Goal: Information Seeking & Learning: Find specific fact

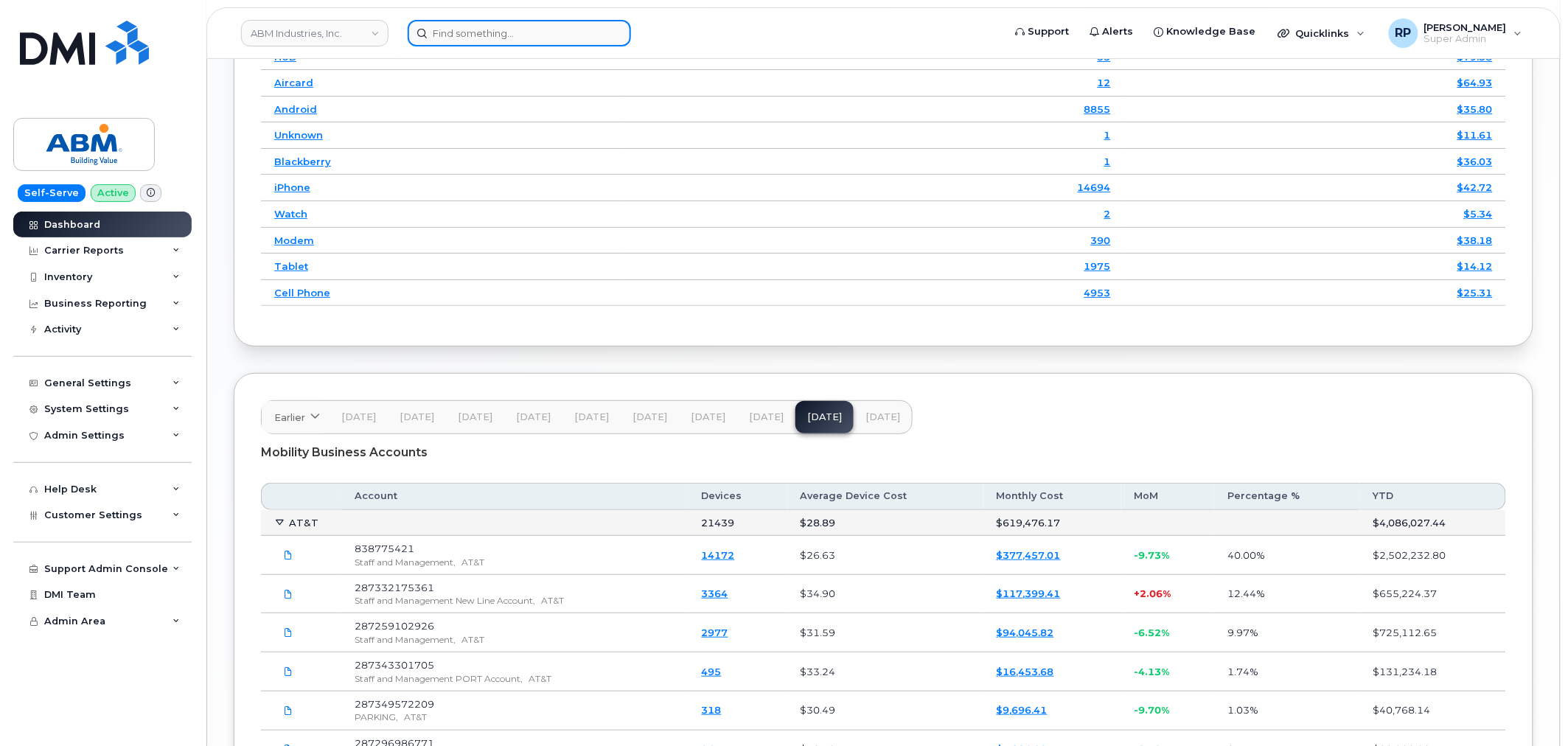
scroll to position [1989, 0]
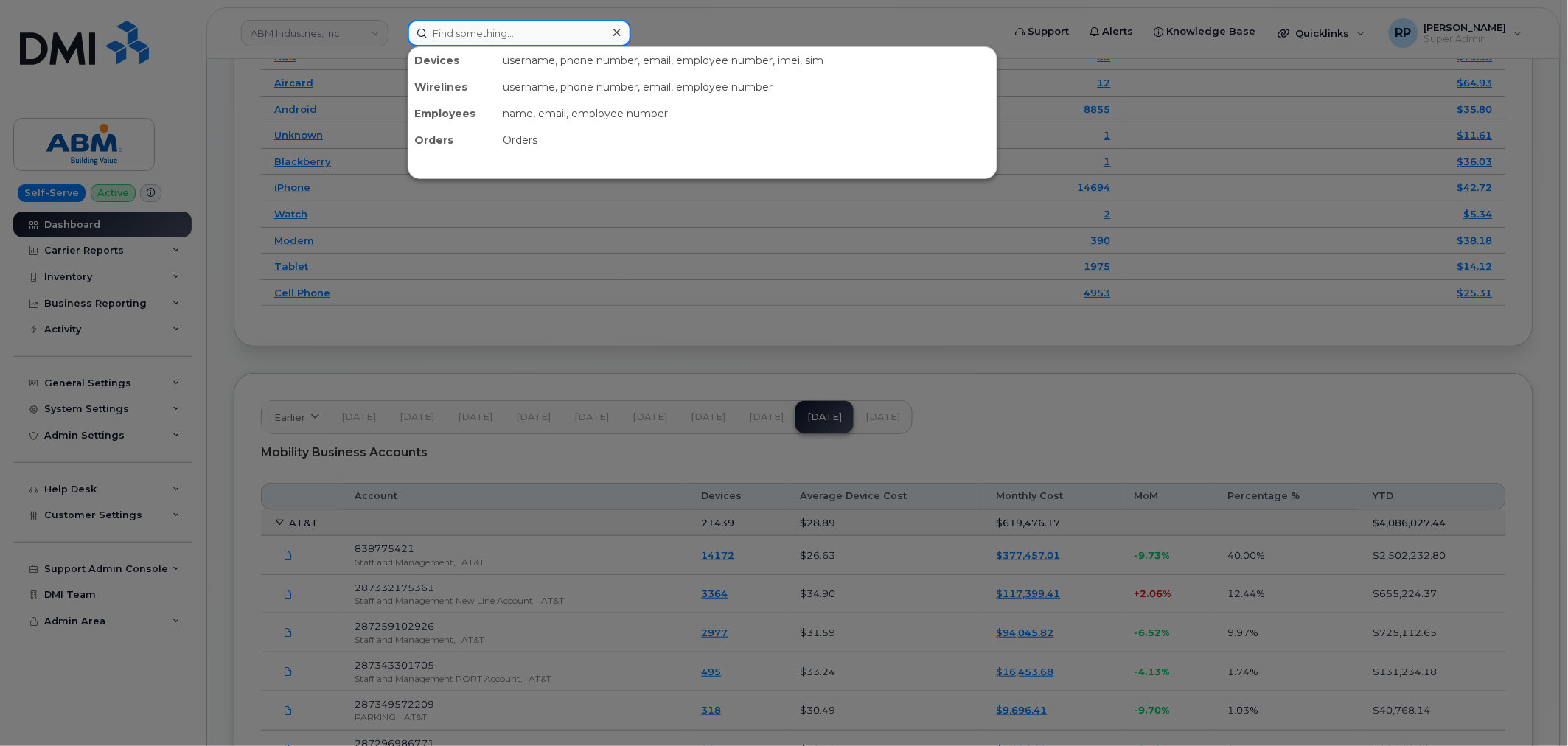
click at [469, 38] on input at bounding box center [520, 33] width 223 height 27
paste input "5153063303"
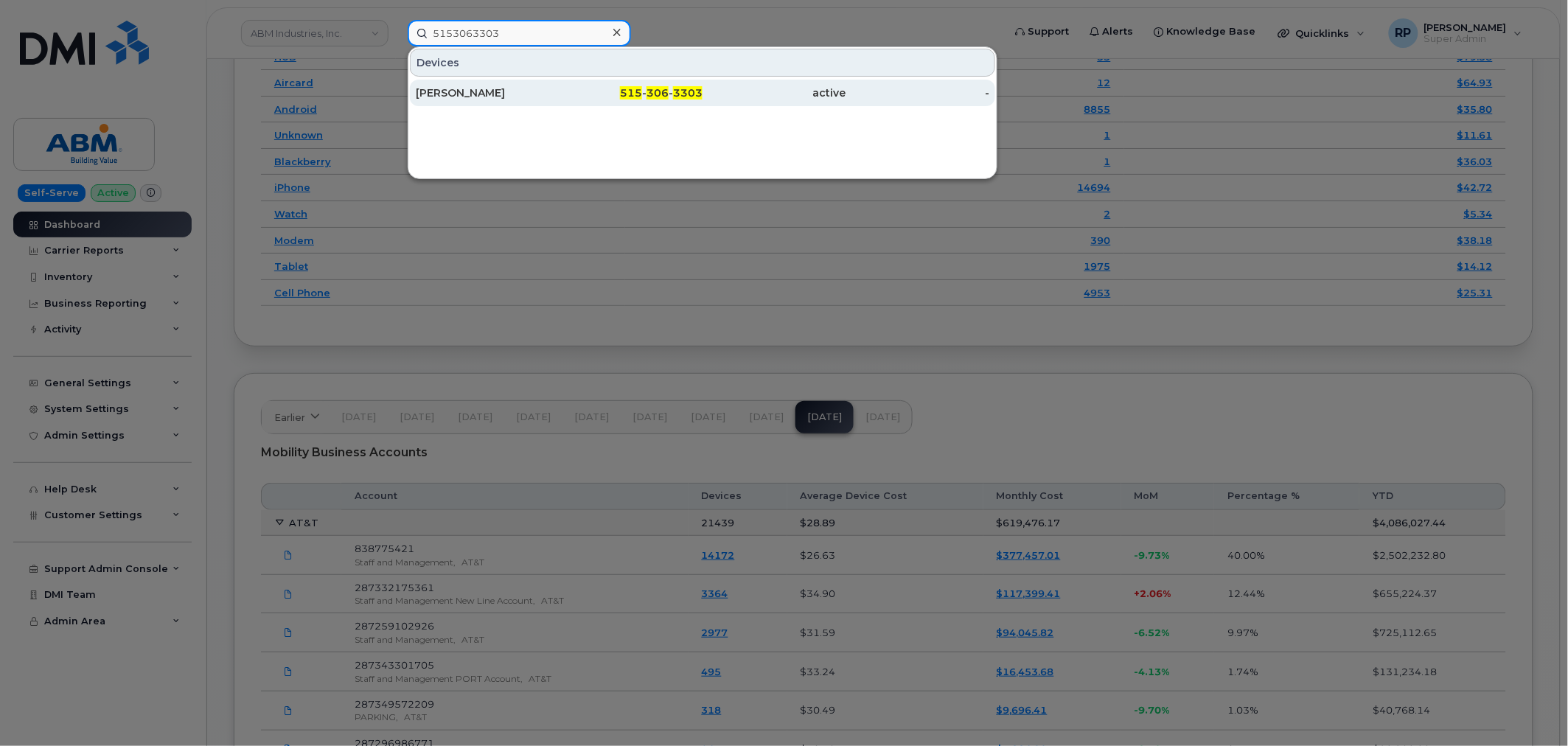
type input "5153063303"
click at [518, 80] on link "THEODORE PIHL 515 - 306 - 3303 active -" at bounding box center [702, 93] width 586 height 27
click at [515, 90] on div "THEODORE PIHL" at bounding box center [488, 93] width 143 height 15
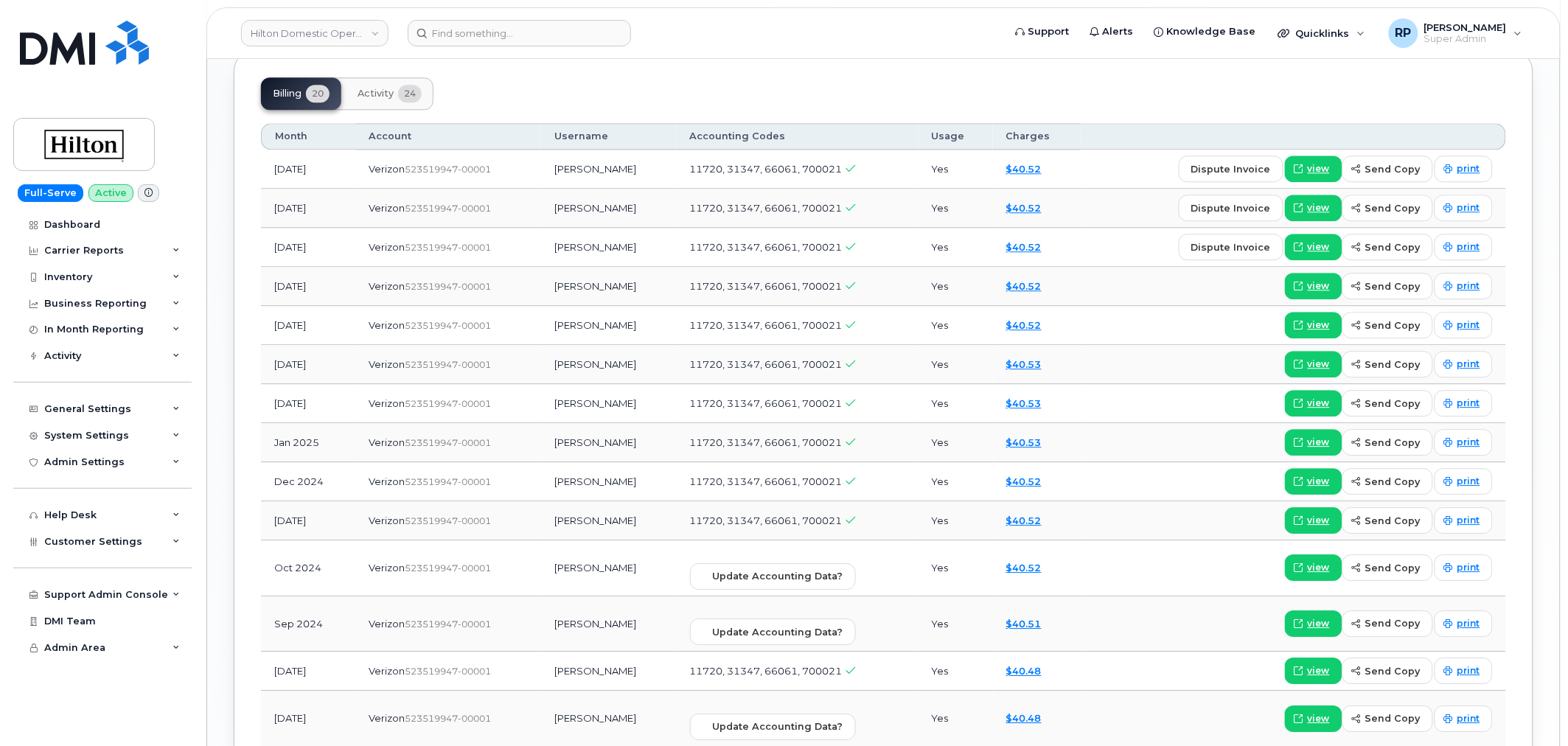
scroll to position [1365, 0]
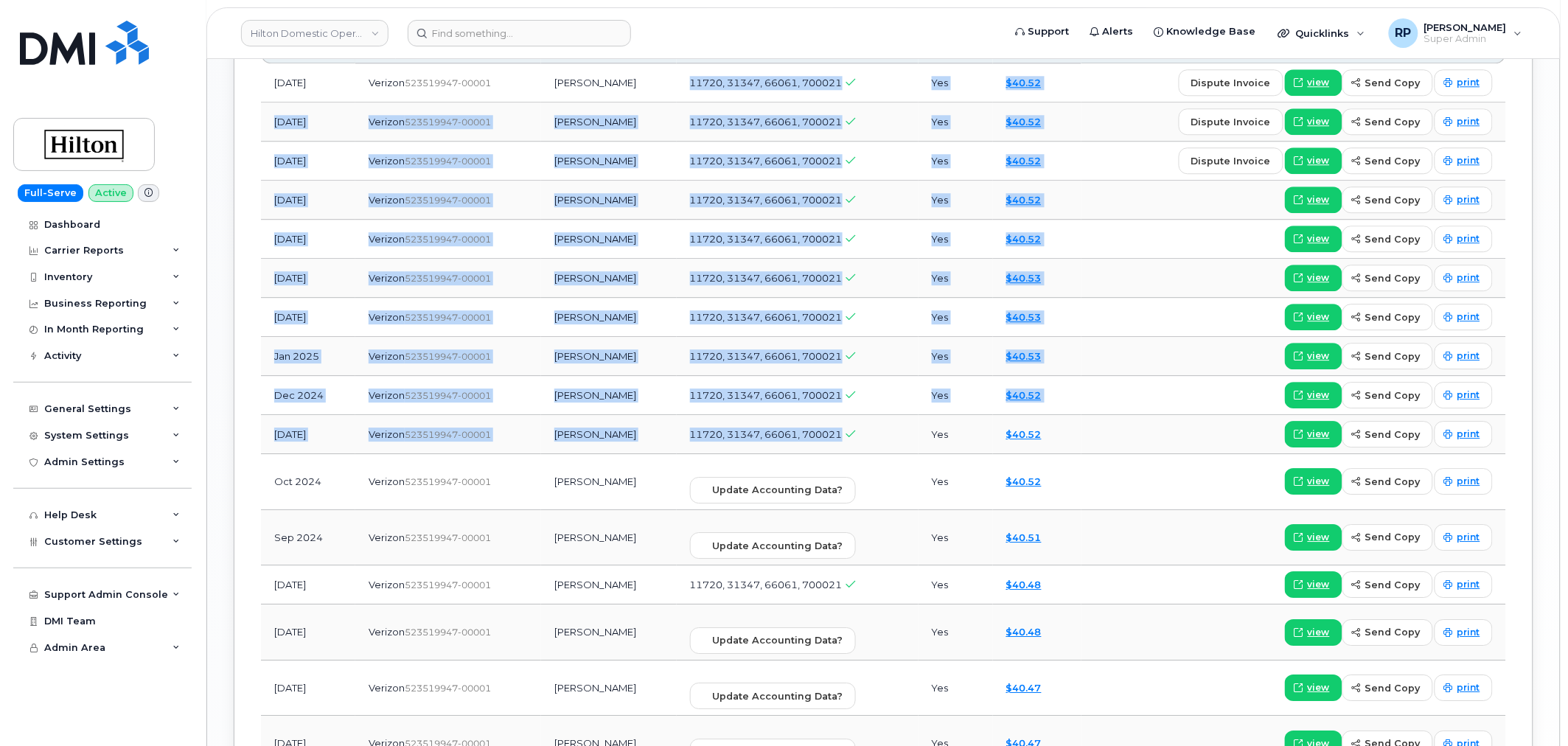
drag, startPoint x: 909, startPoint y: 424, endPoint x: 670, endPoint y: 70, distance: 427.1
click at [670, 70] on tbody "Aug 2025 Verizon  523519947-00001 Theodore Pihl 11720, 31347, 66061, 700021 Yes…" at bounding box center [883, 529] width 1245 height 931
click at [676, 424] on td "[PERSON_NAME]" at bounding box center [608, 435] width 135 height 39
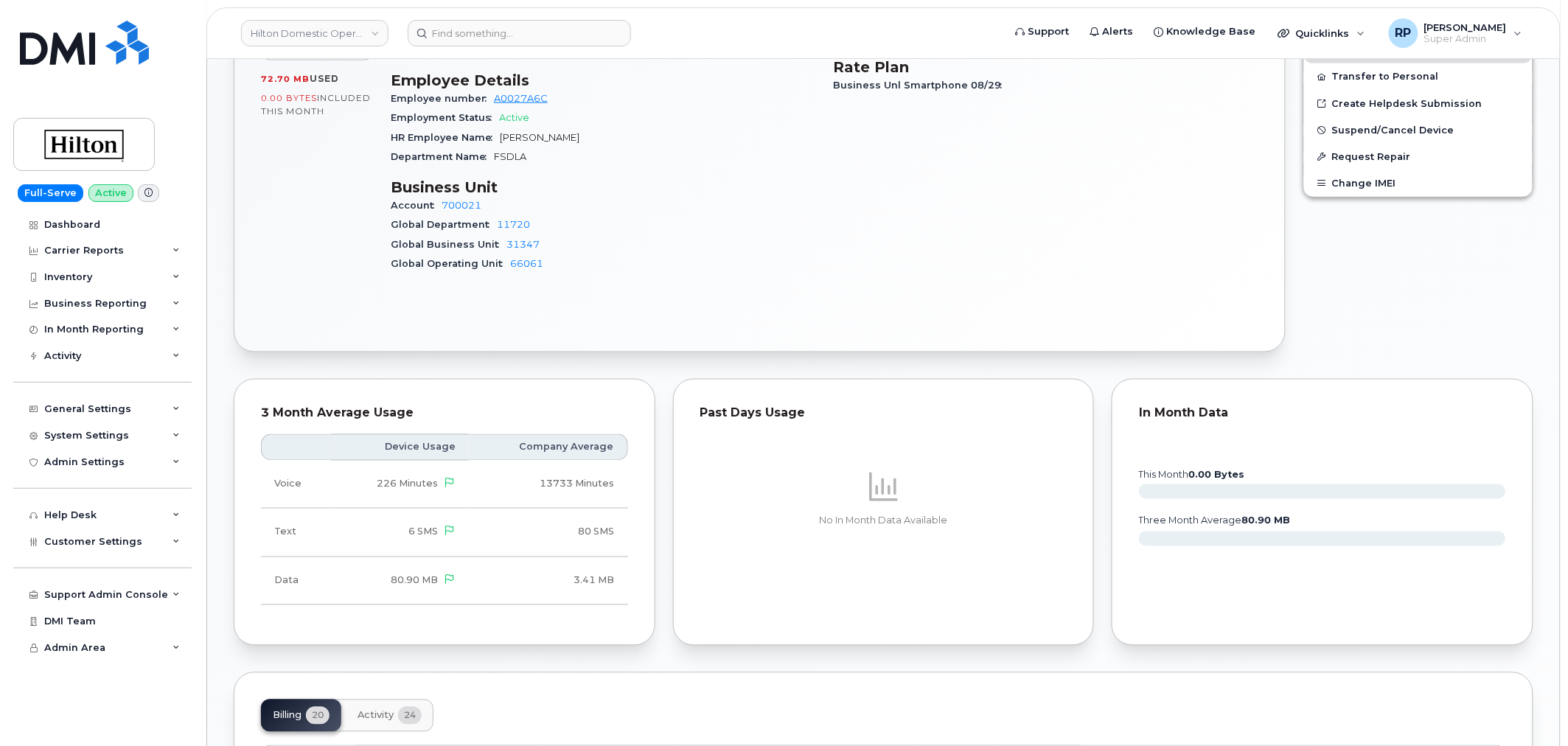
scroll to position [1170, 0]
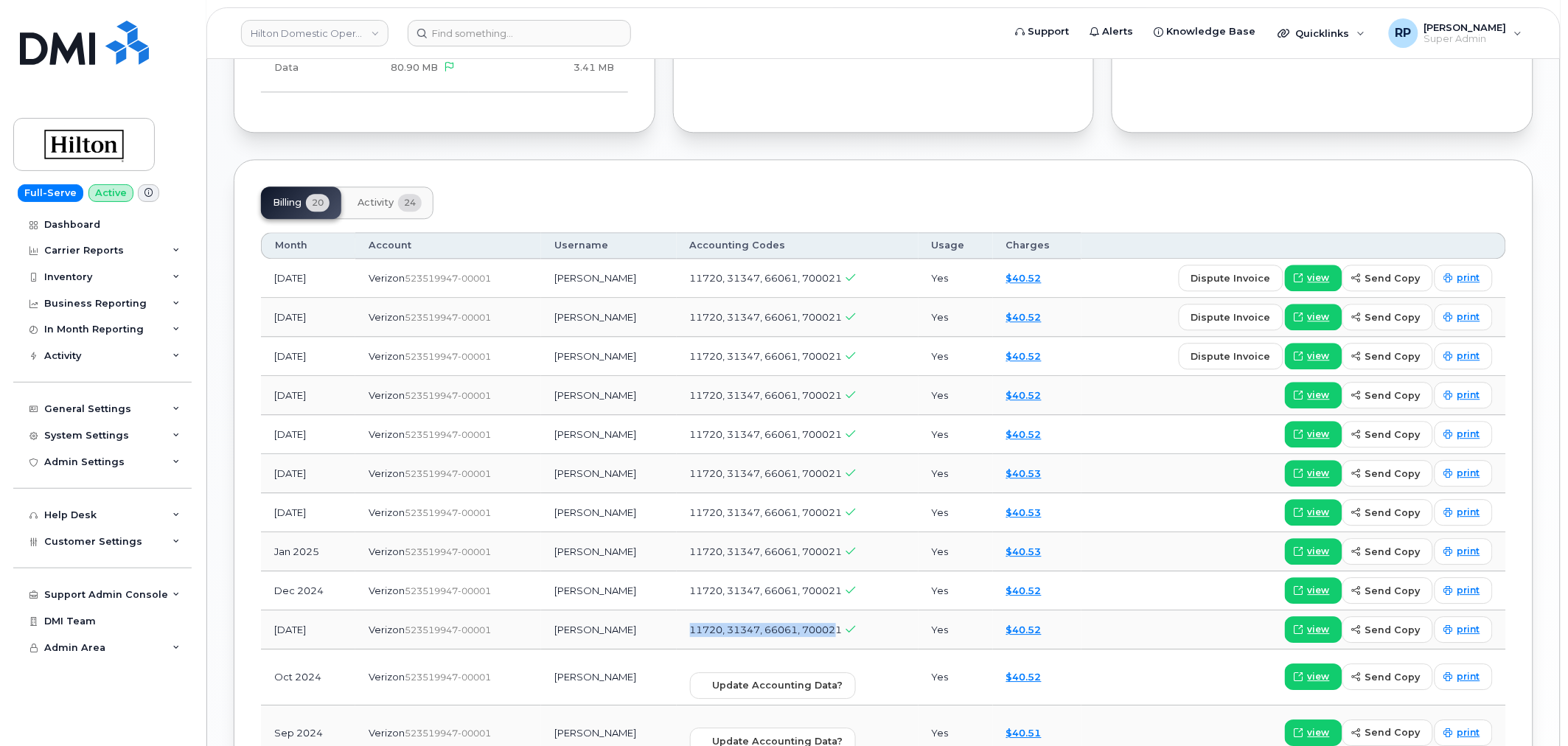
drag, startPoint x: 696, startPoint y: 617, endPoint x: 851, endPoint y: 617, distance: 155.0
click at [851, 617] on td "11720, 31347, 66061, 700021" at bounding box center [798, 631] width 242 height 39
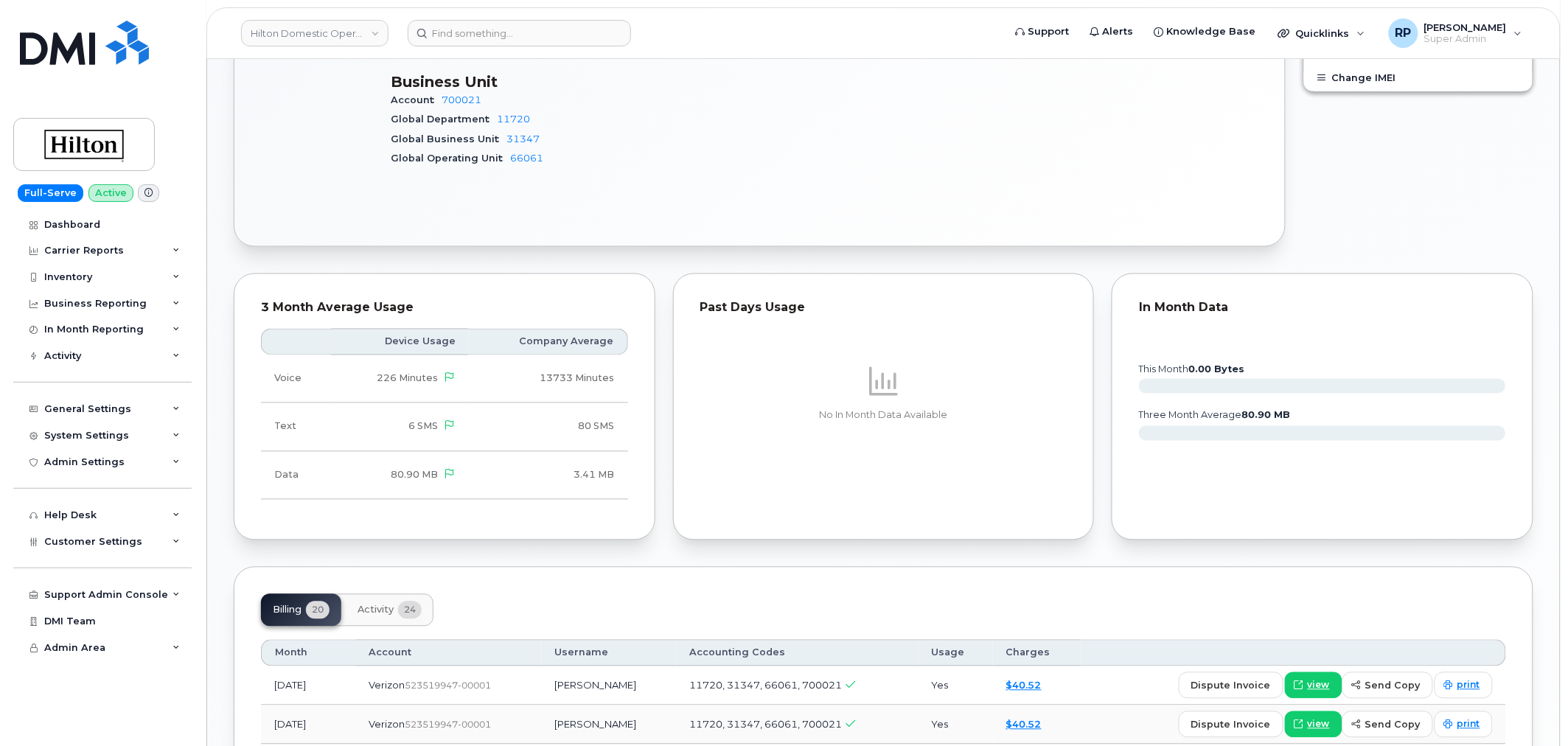
scroll to position [761, 0]
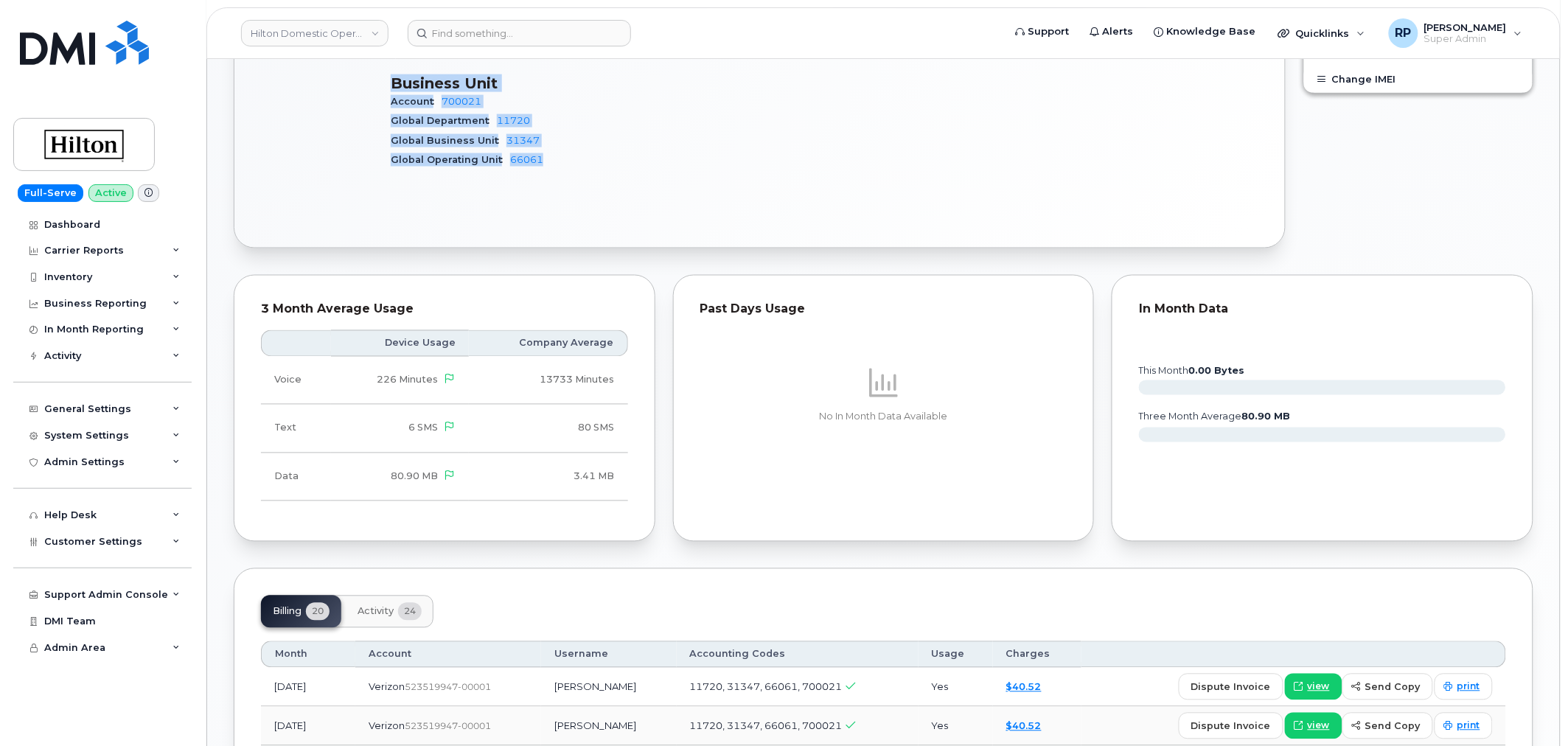
drag, startPoint x: 388, startPoint y: 71, endPoint x: 564, endPoint y: 142, distance: 189.8
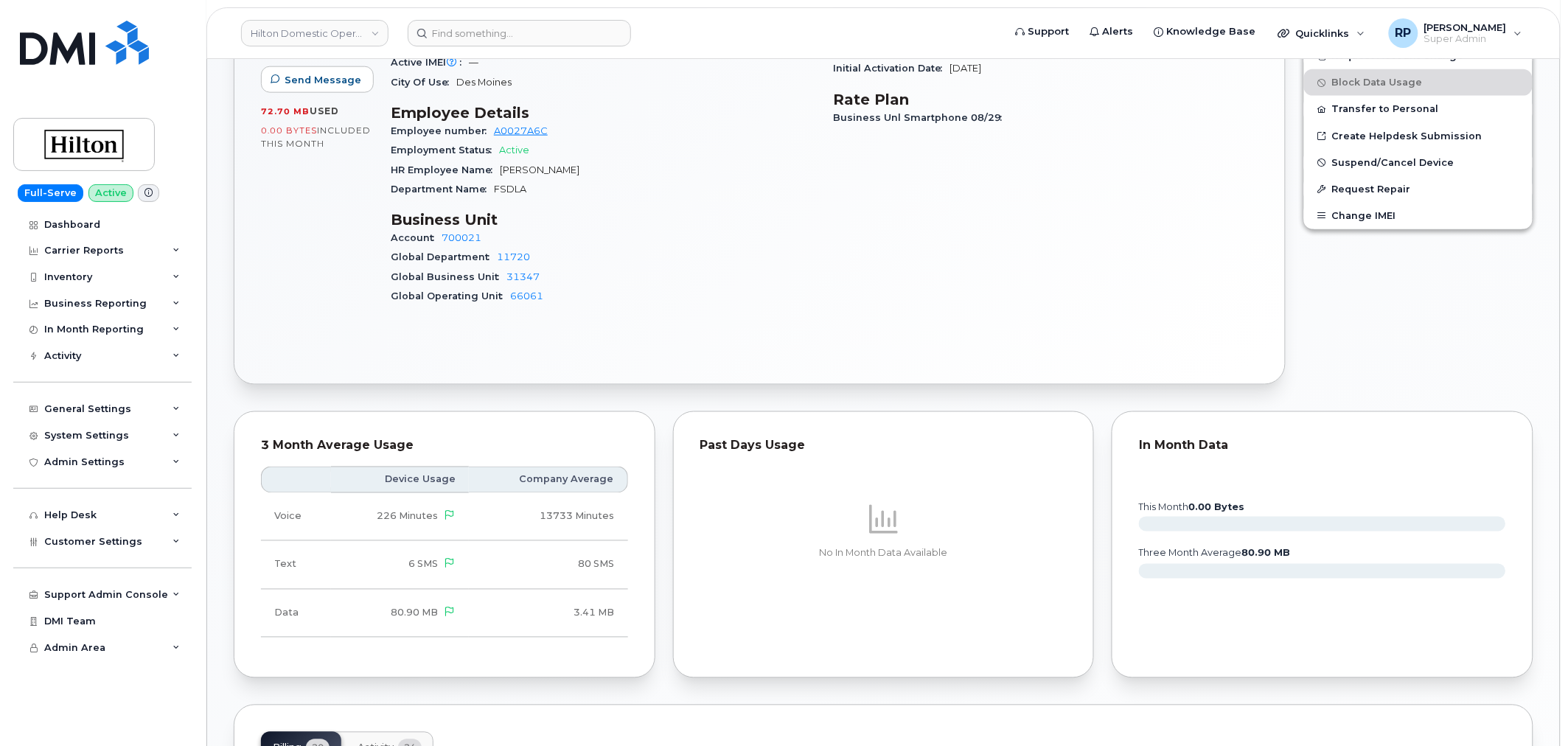
click at [395, 183] on span "Department Name" at bounding box center [442, 189] width 103 height 11
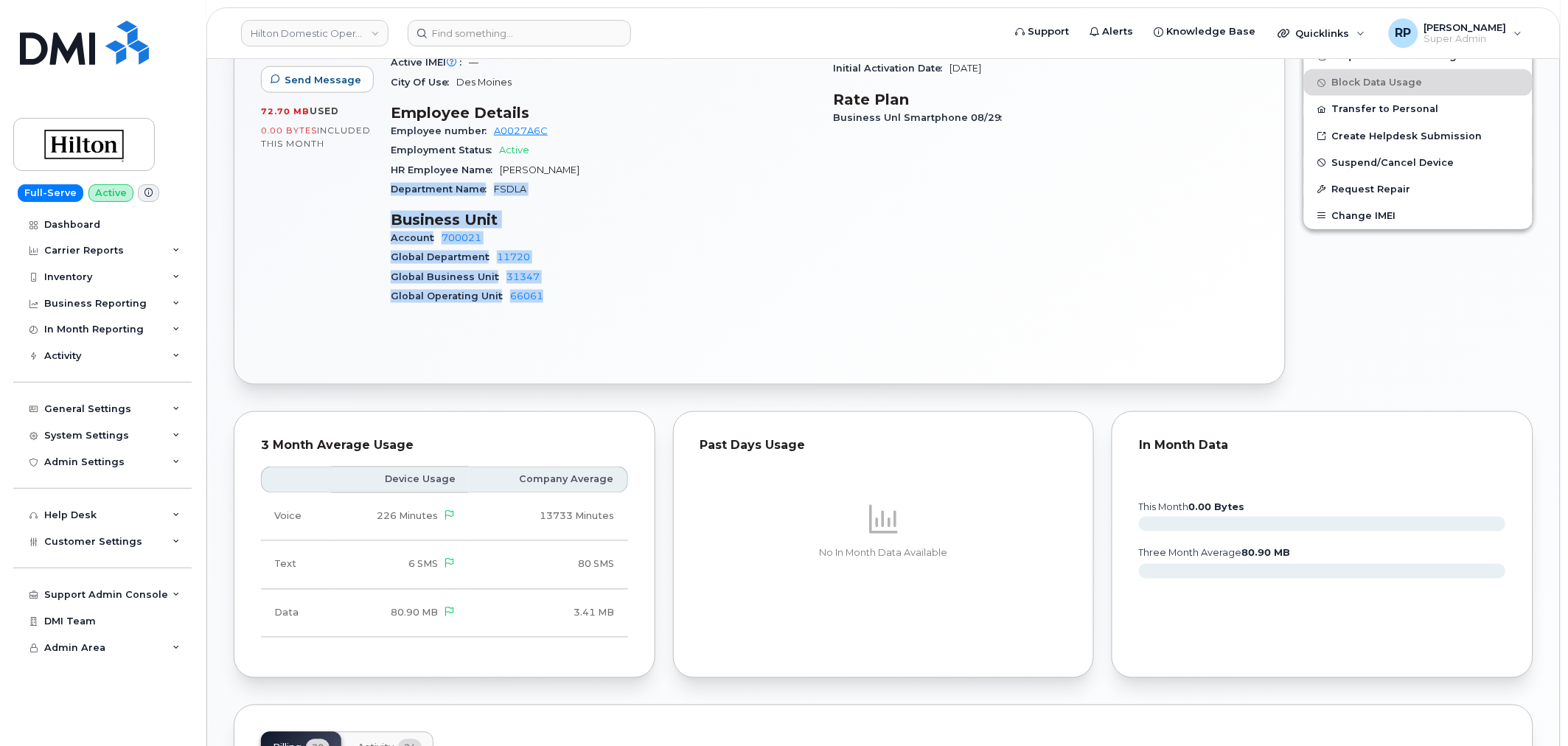
drag, startPoint x: 385, startPoint y: 175, endPoint x: 568, endPoint y: 275, distance: 208.5
click at [568, 275] on div "Device Details Device iPhone 13 SIM 89148000009635203393 Email Theodore.Pihl@hi…" at bounding box center [603, 122] width 443 height 411
click at [573, 327] on div "Active Send Message 72.70 MB  used 0.00 Bytes  included this month Device Detai…" at bounding box center [760, 148] width 1050 height 472
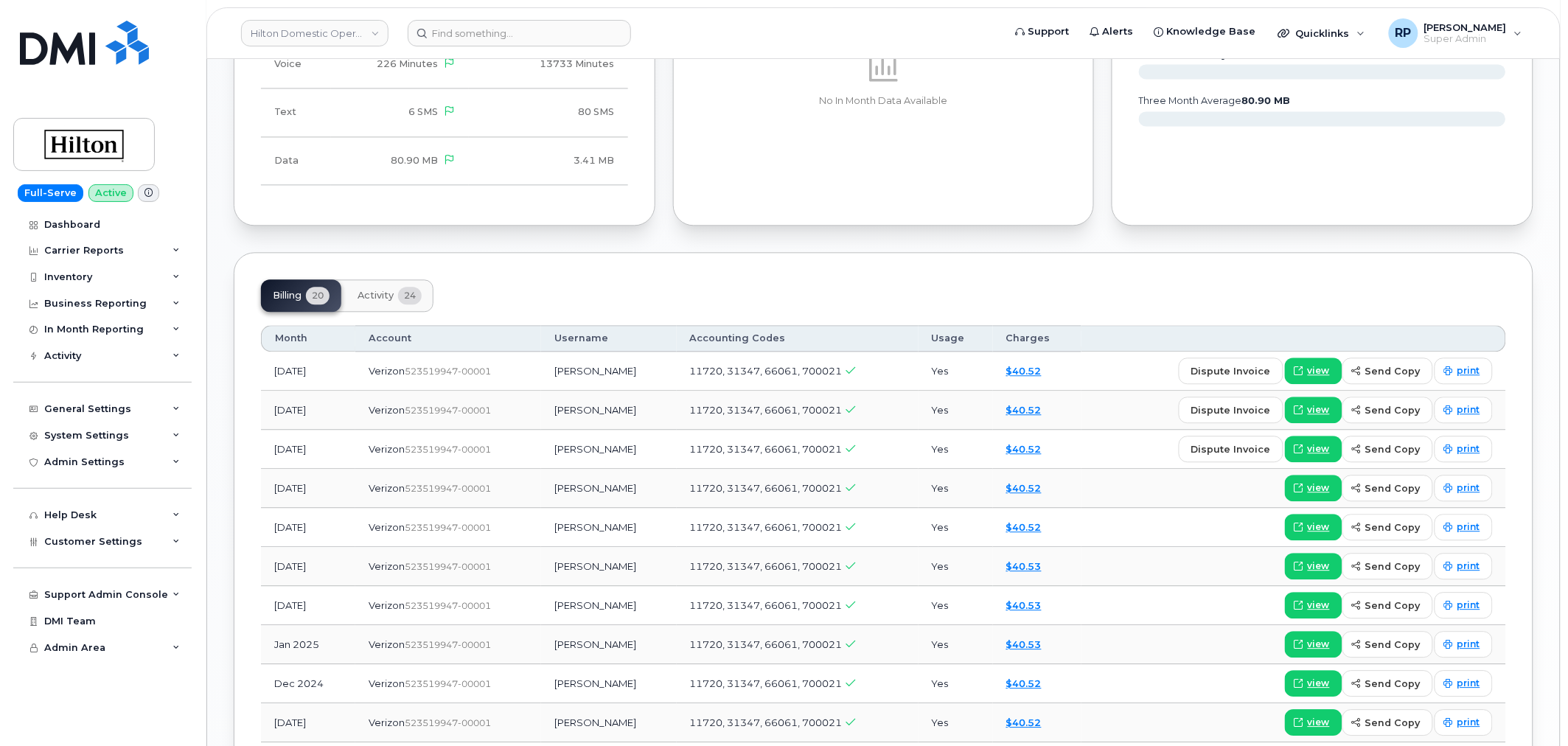
scroll to position [1308, 0]
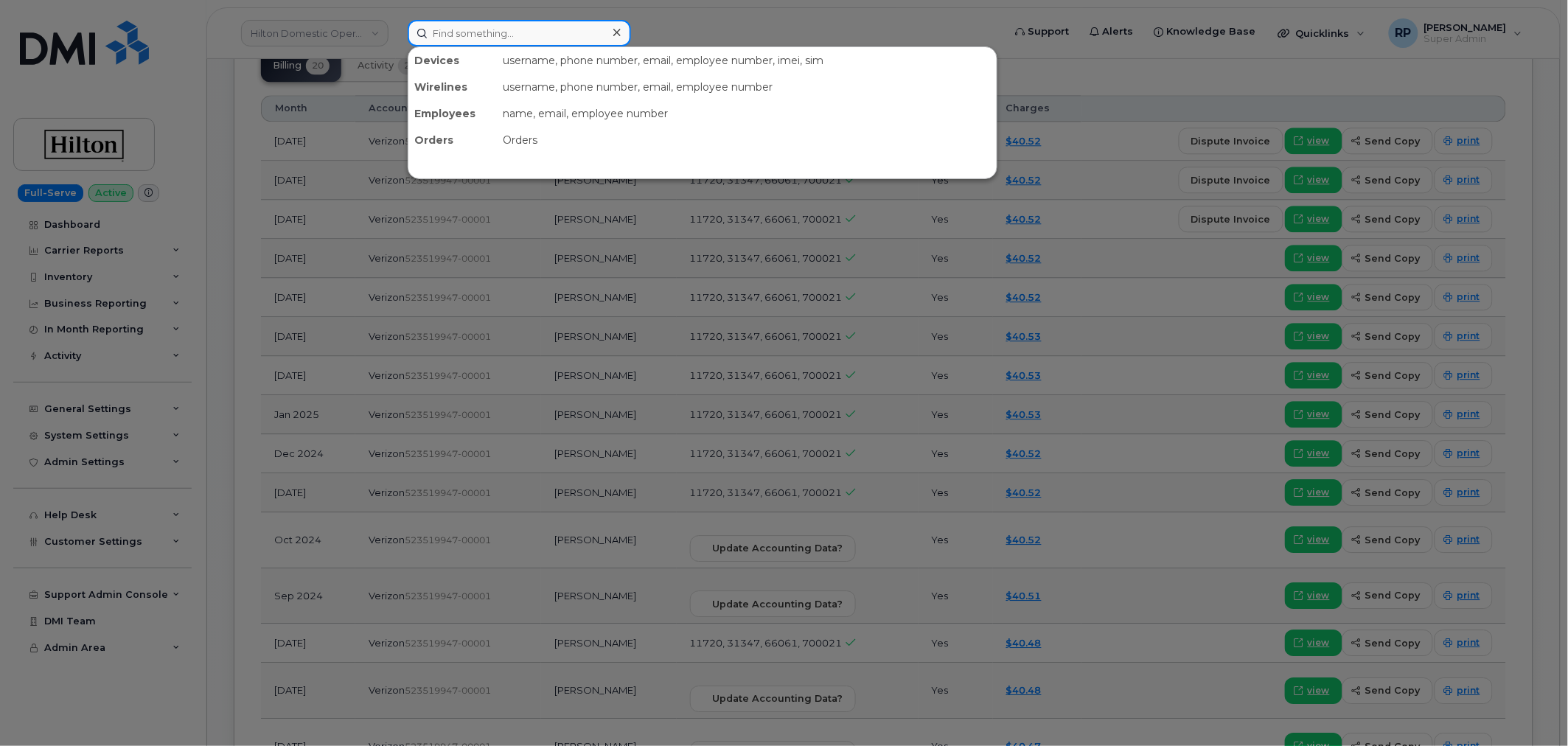
click at [511, 27] on input at bounding box center [520, 33] width 223 height 27
paste input "5153006356"
type input "5153006356"
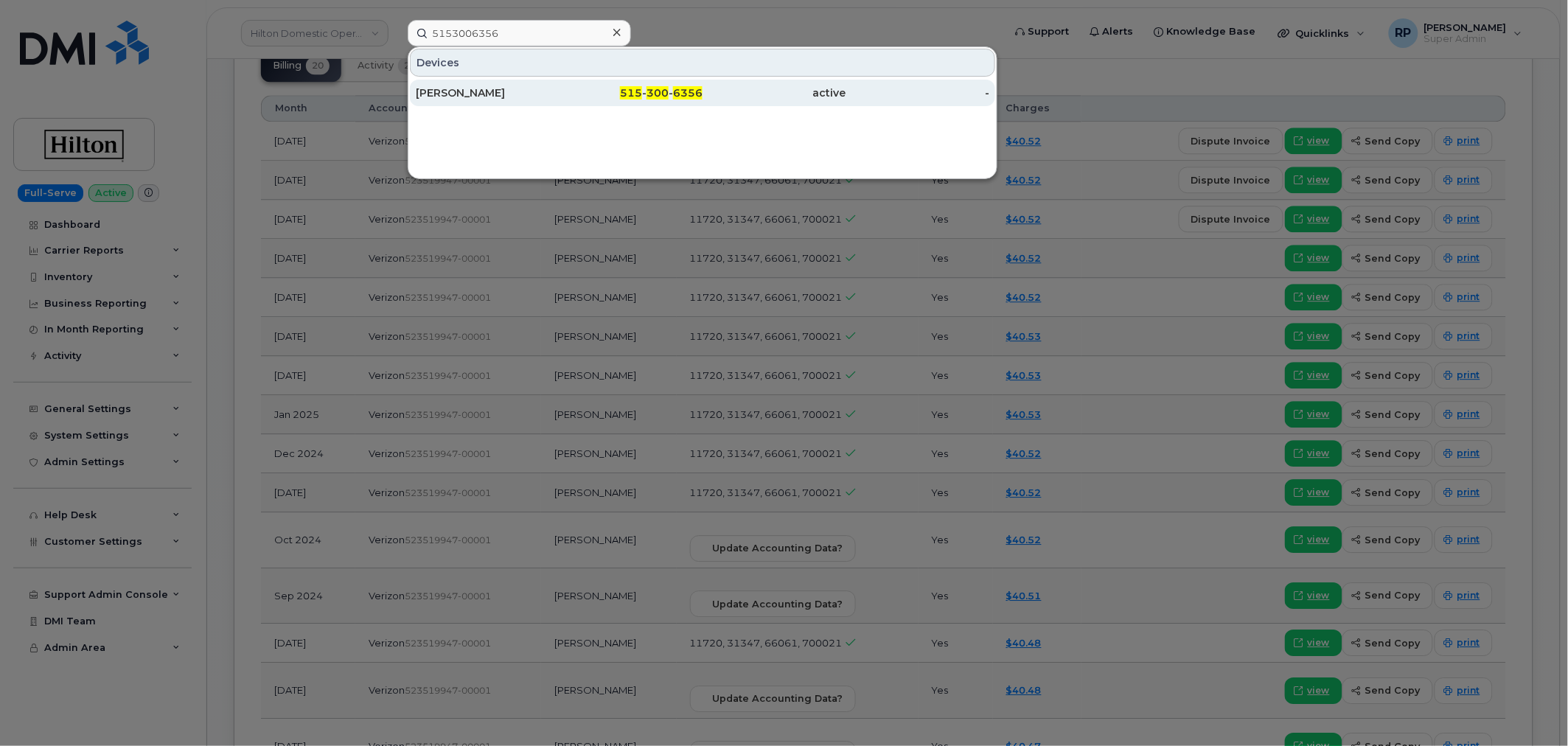
click at [506, 89] on div "THEODORE PIHL" at bounding box center [488, 93] width 143 height 15
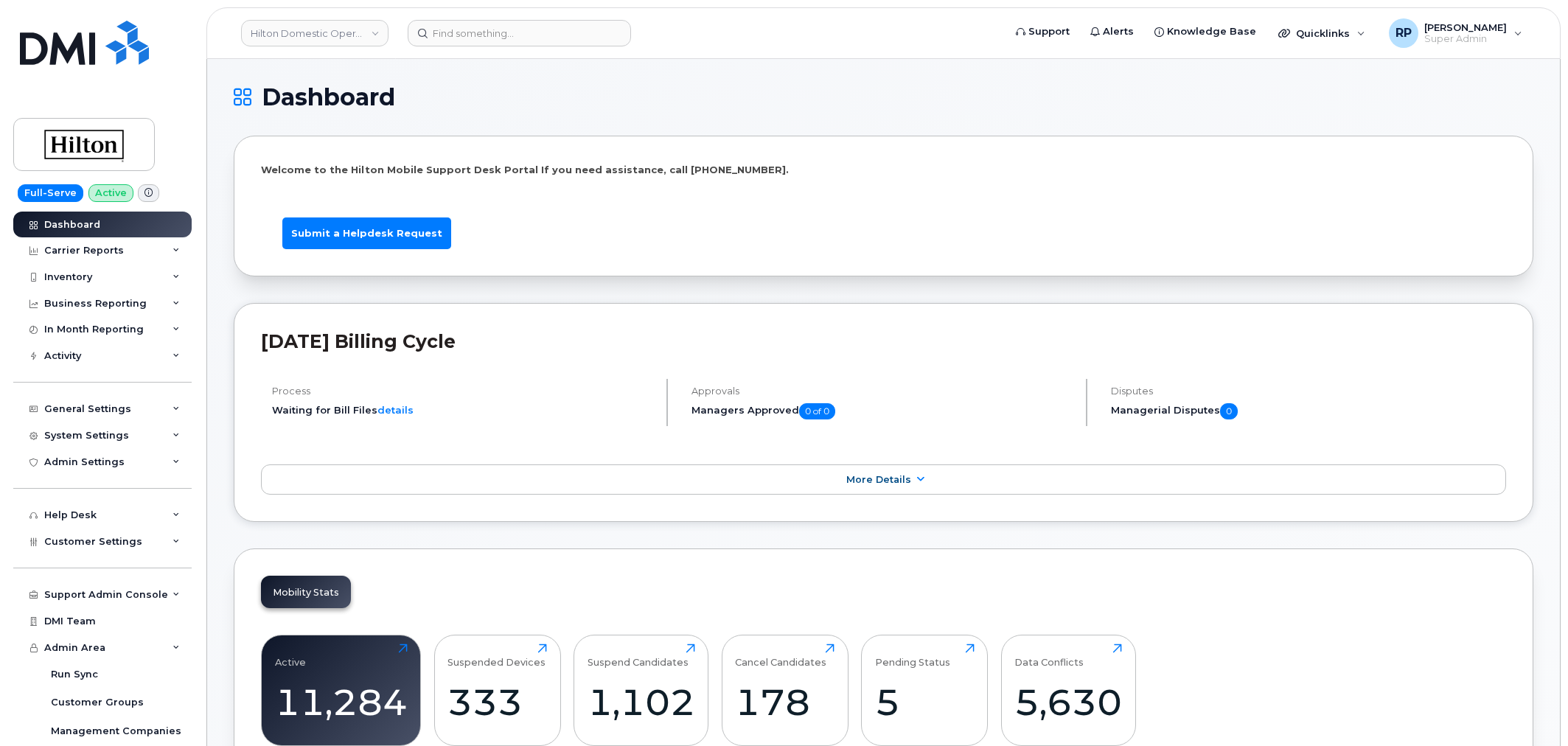
scroll to position [2232, 0]
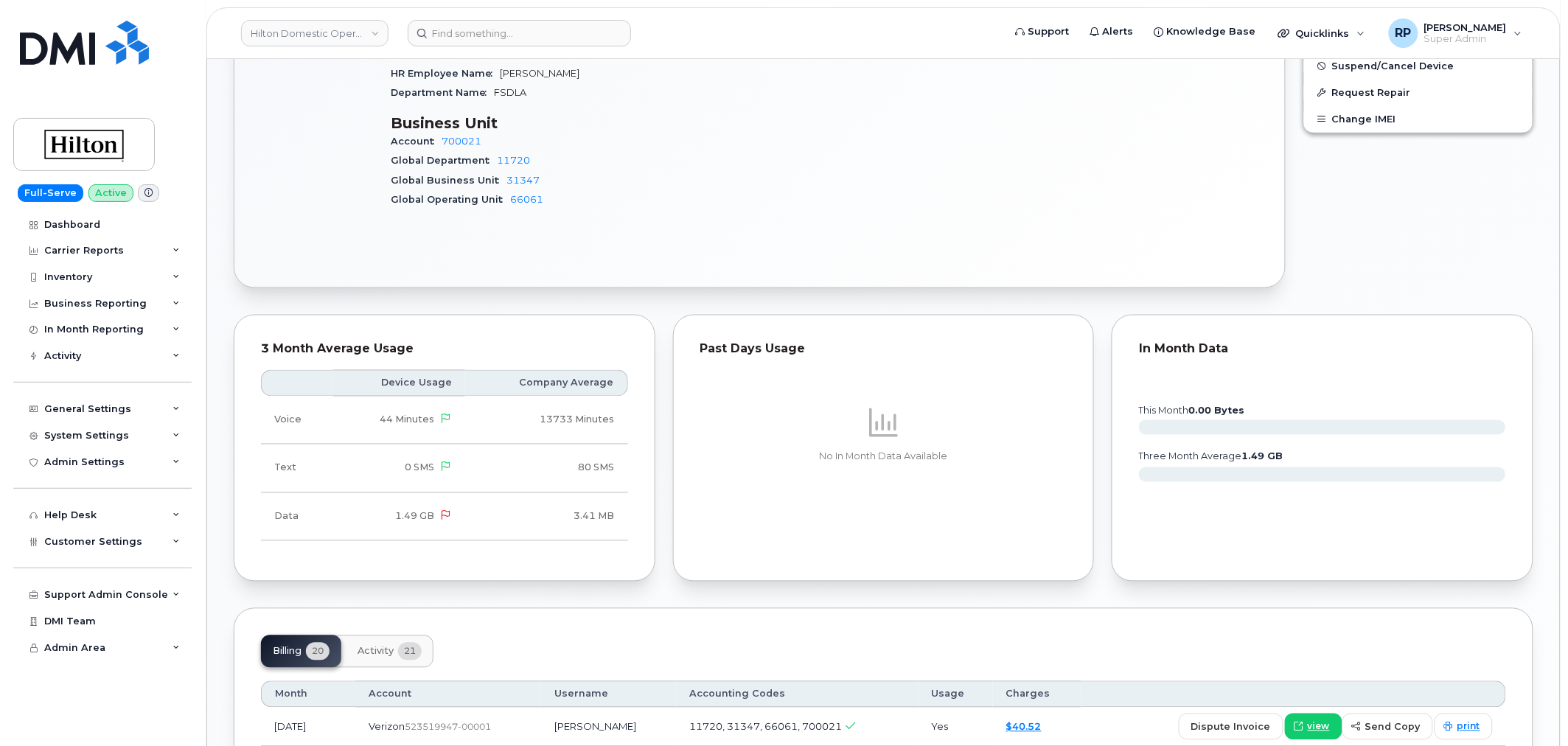
scroll to position [682, 0]
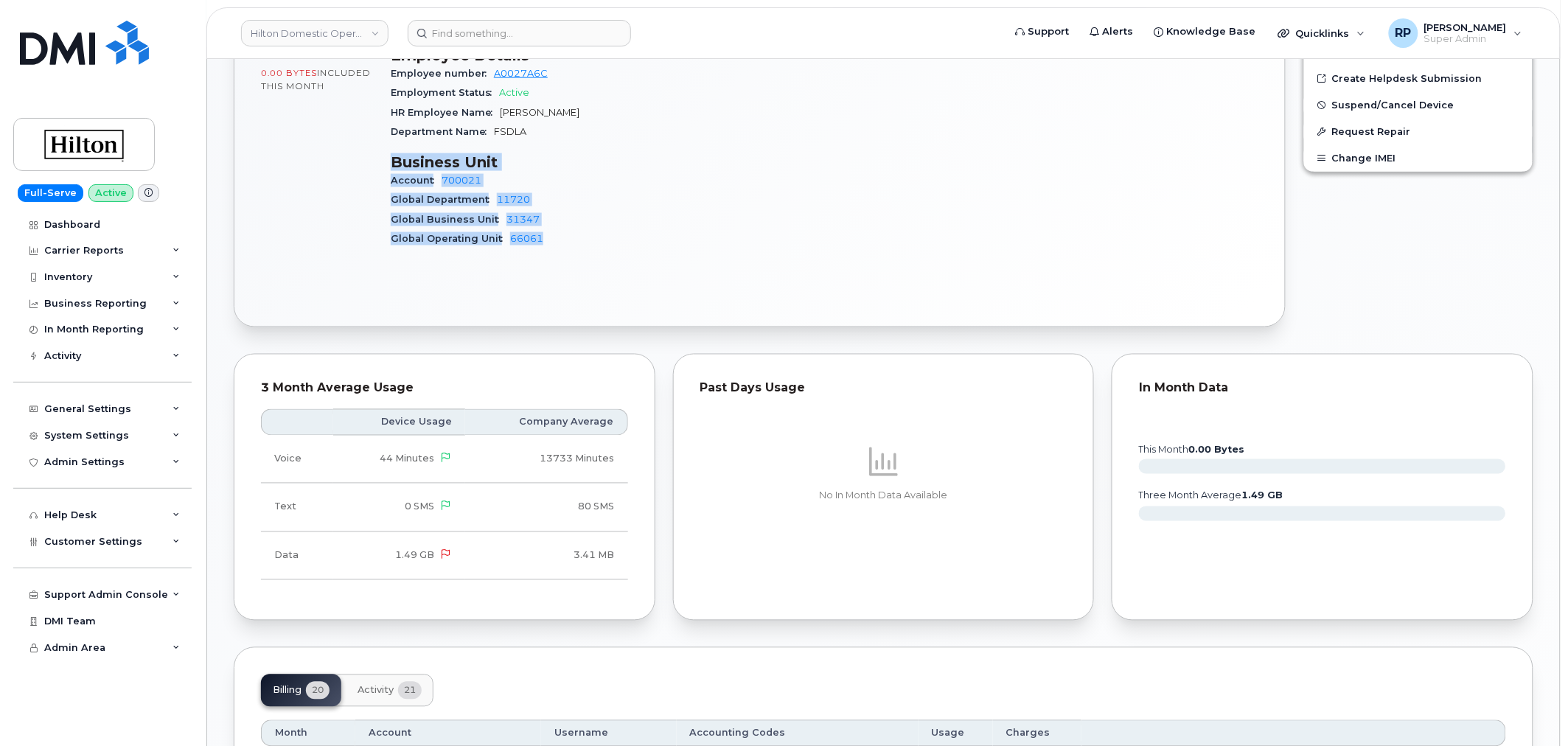
drag, startPoint x: 394, startPoint y: 143, endPoint x: 599, endPoint y: 237, distance: 225.5
click at [599, 237] on div "Device Details Device iPhone 11 64GB SIM 89148000006747916664 Email Theodore.Pi…" at bounding box center [603, 64] width 443 height 411
click at [222, 614] on div "Similar Devices (3) THEODORE PIHL Active Display Notes 1 Carrier Support Tags L…" at bounding box center [883, 561] width 1353 height 2368
